Goal: Task Accomplishment & Management: Manage account settings

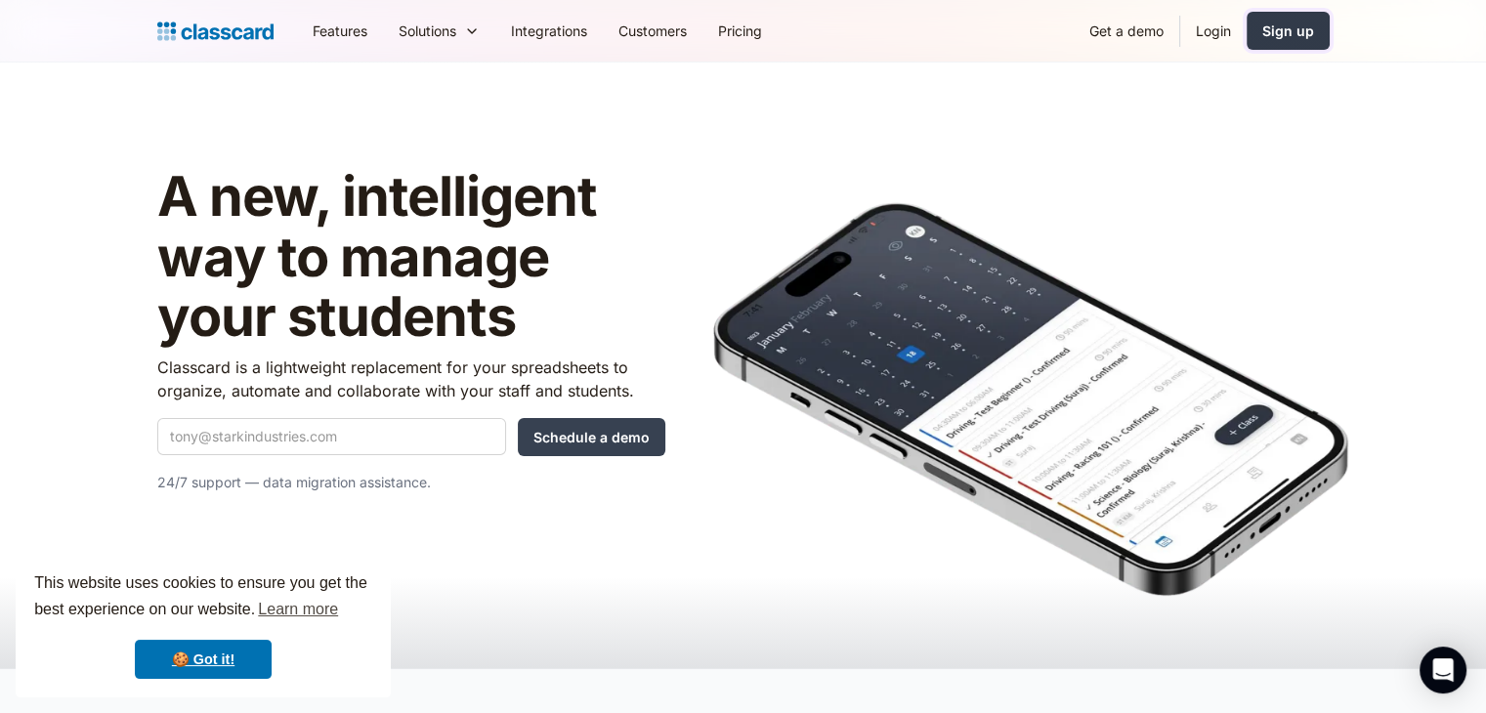
click at [1286, 36] on div "Sign up" at bounding box center [1288, 31] width 52 height 21
click at [1195, 30] on link "Login" at bounding box center [1213, 31] width 66 height 44
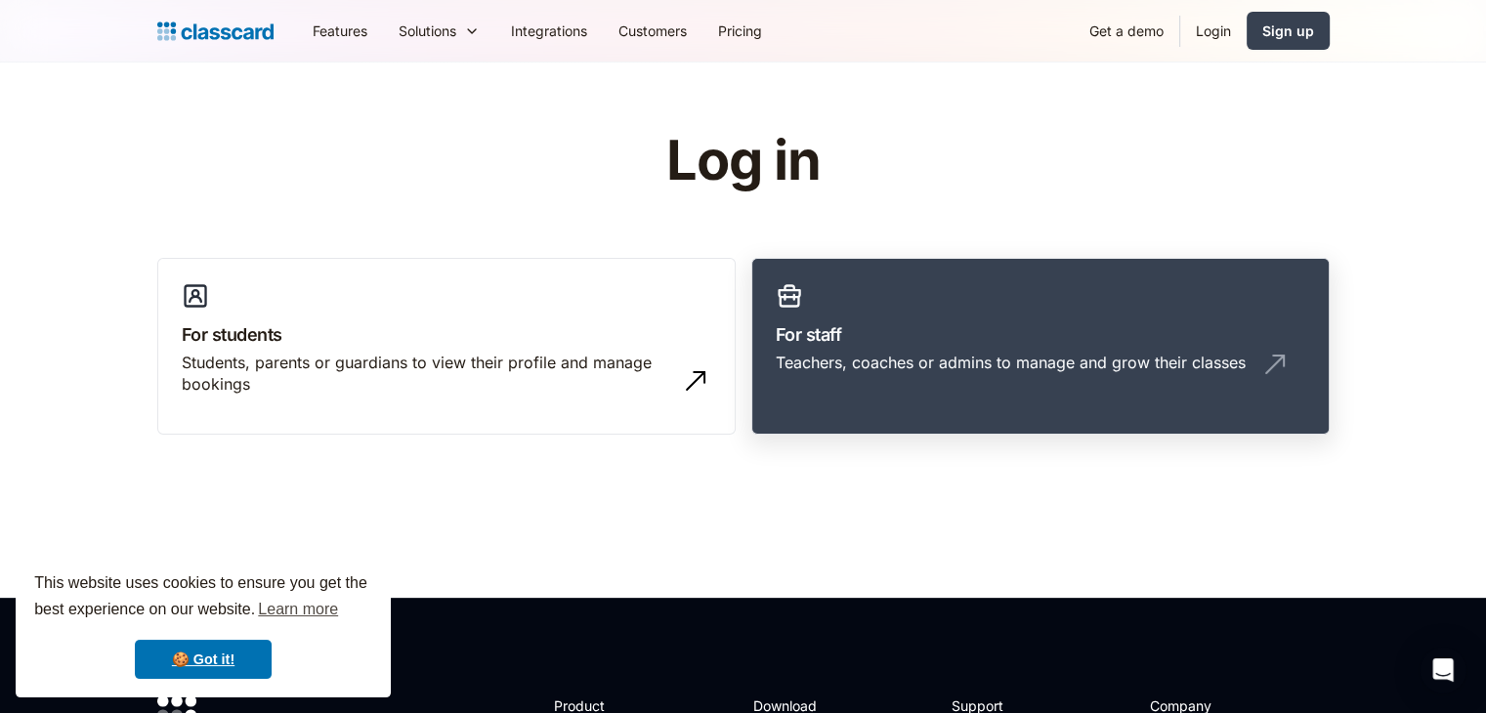
click at [1047, 333] on h3 "For staff" at bounding box center [1039, 334] width 529 height 26
